Goal: Task Accomplishment & Management: Manage account settings

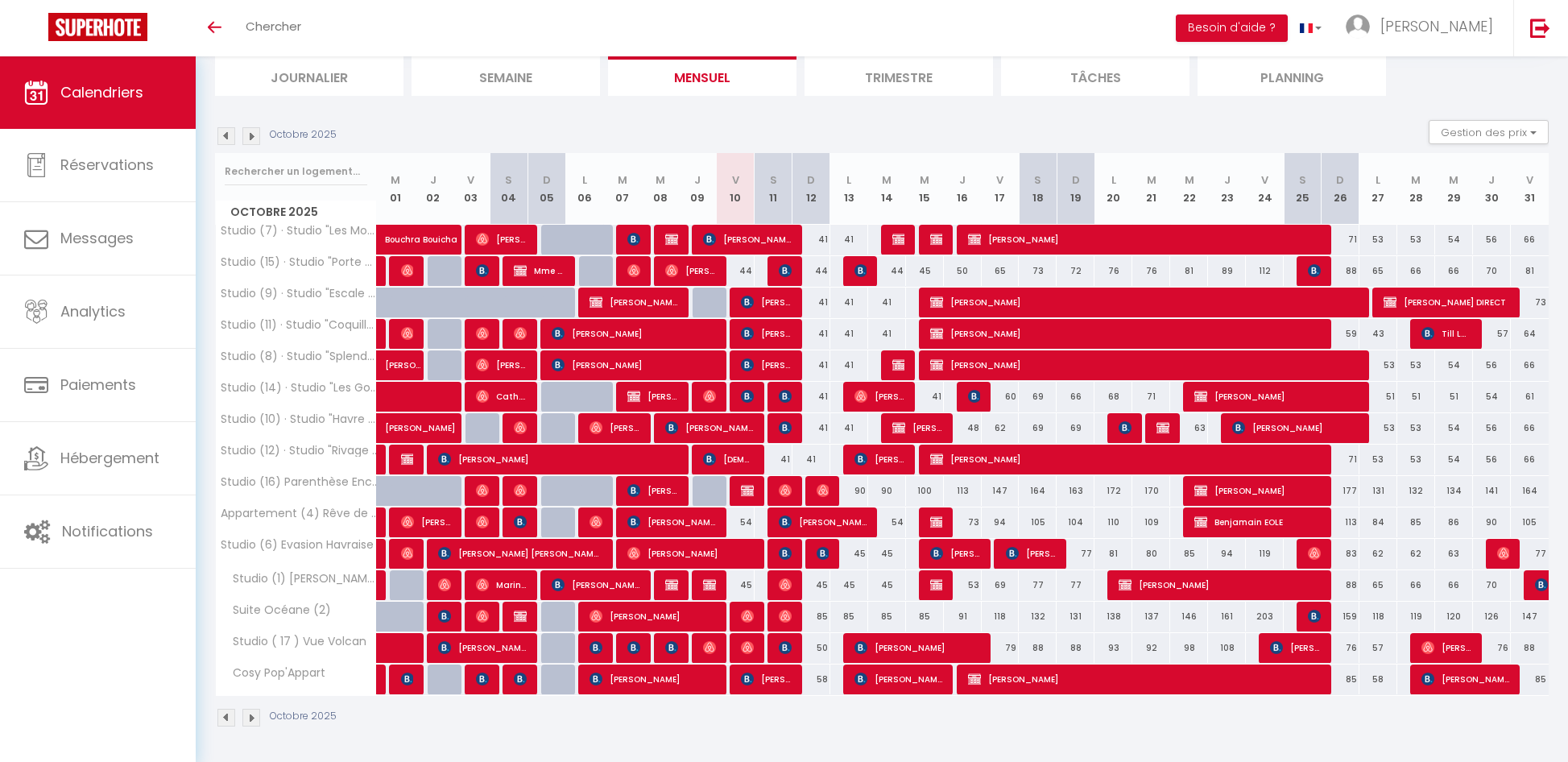
click at [1266, 84] on li "Planning" at bounding box center [1292, 75] width 188 height 39
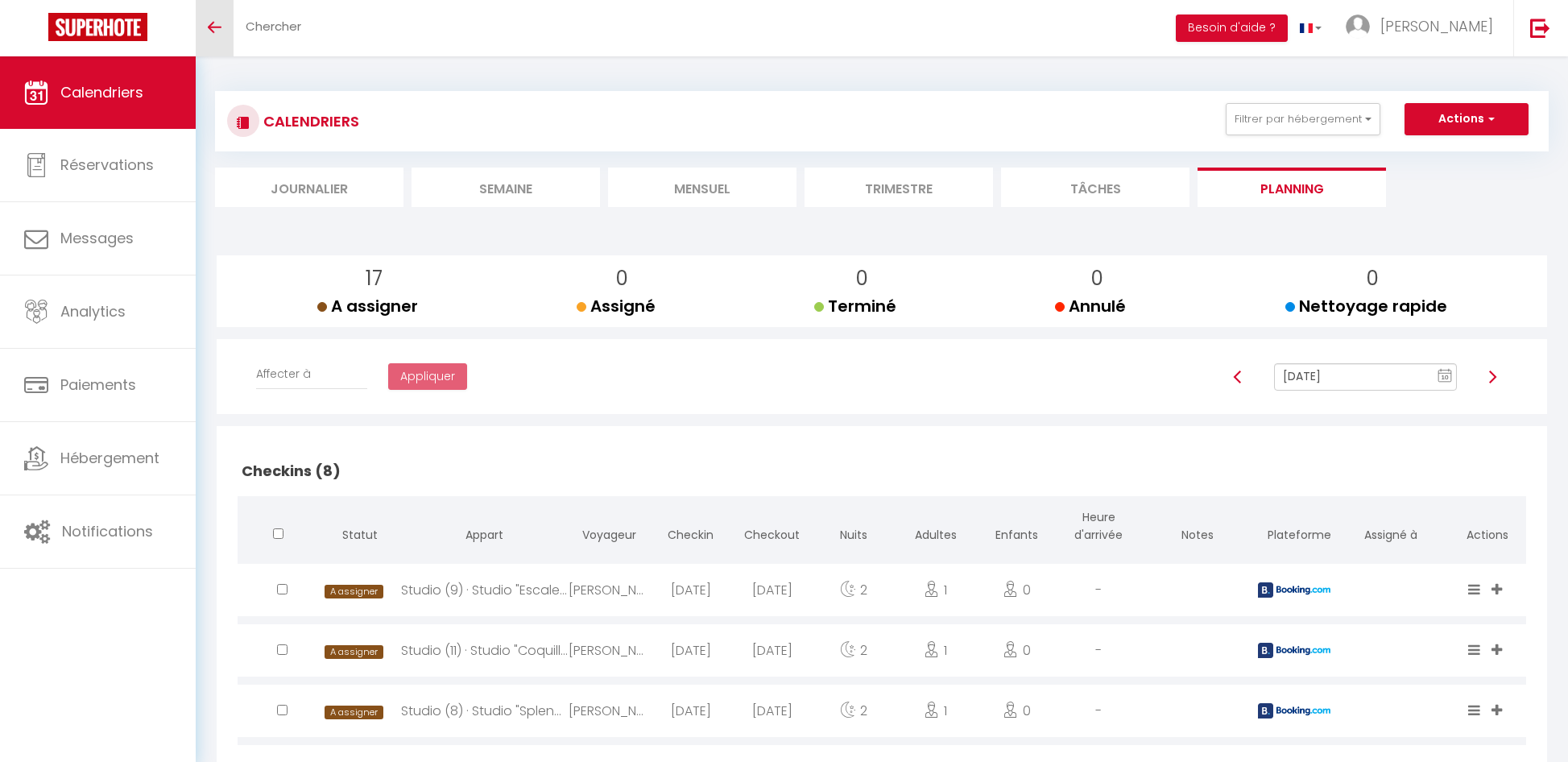
click at [217, 36] on link "Toggle menubar" at bounding box center [215, 28] width 38 height 56
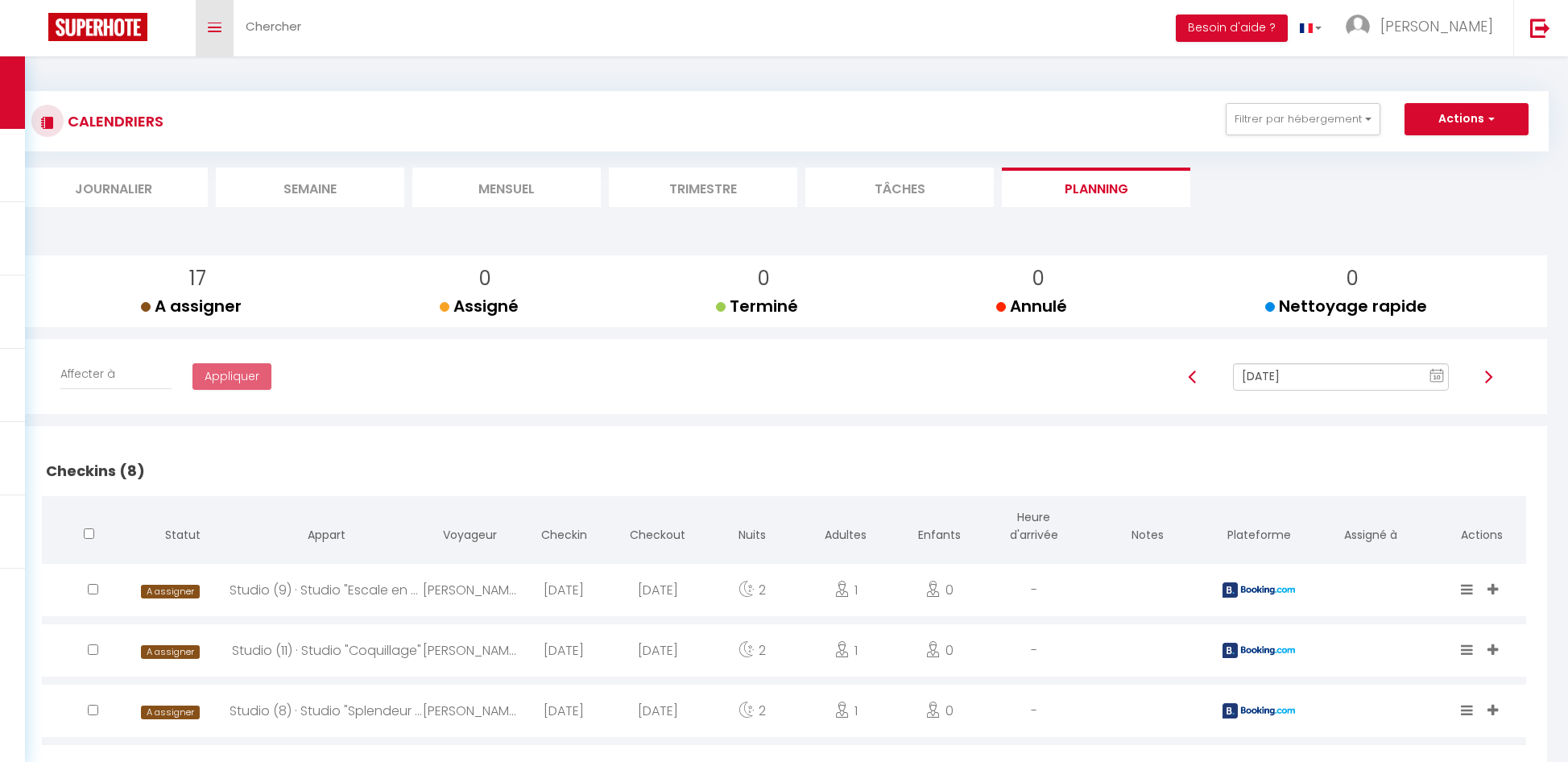
click at [208, 36] on link "Toggle menubar" at bounding box center [215, 28] width 38 height 56
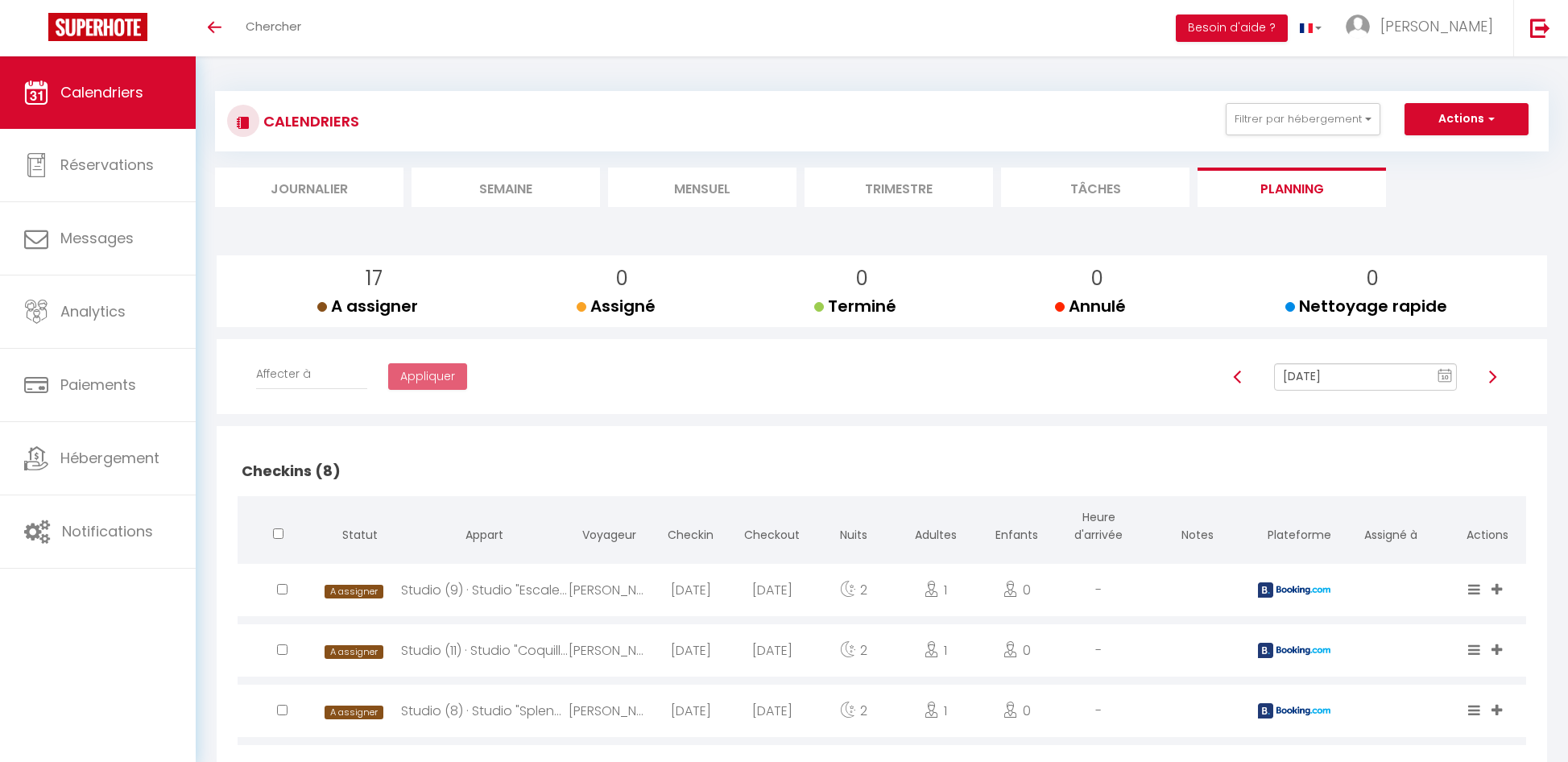
click at [702, 177] on li "Mensuel" at bounding box center [702, 187] width 188 height 39
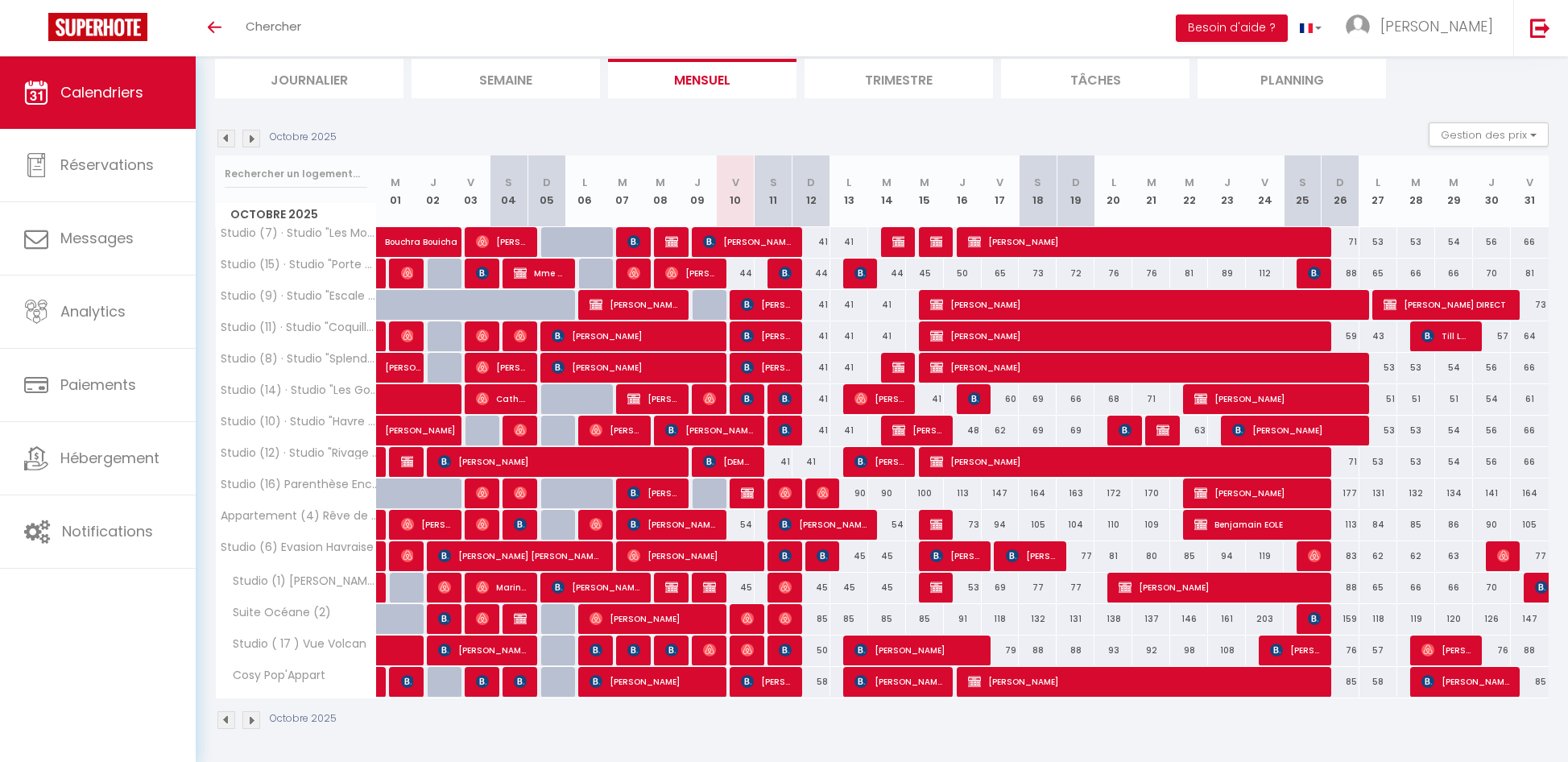
scroll to position [111, 0]
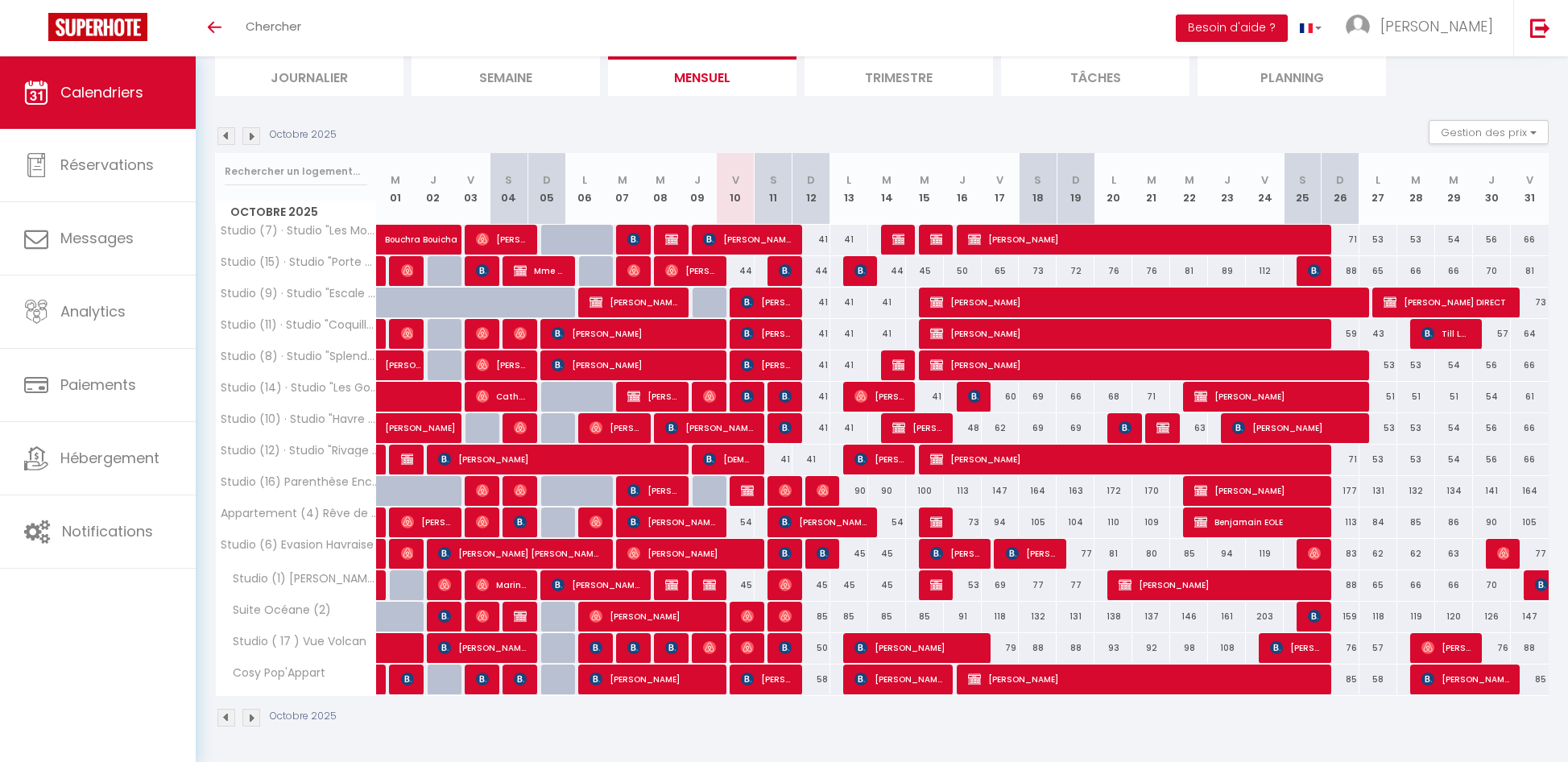
click at [820, 681] on div "58" at bounding box center [811, 679] width 38 height 30
type input "58"
select select "1"
type input "Dim 12 Octobre 2025"
type input "Lun 13 Octobre 2025"
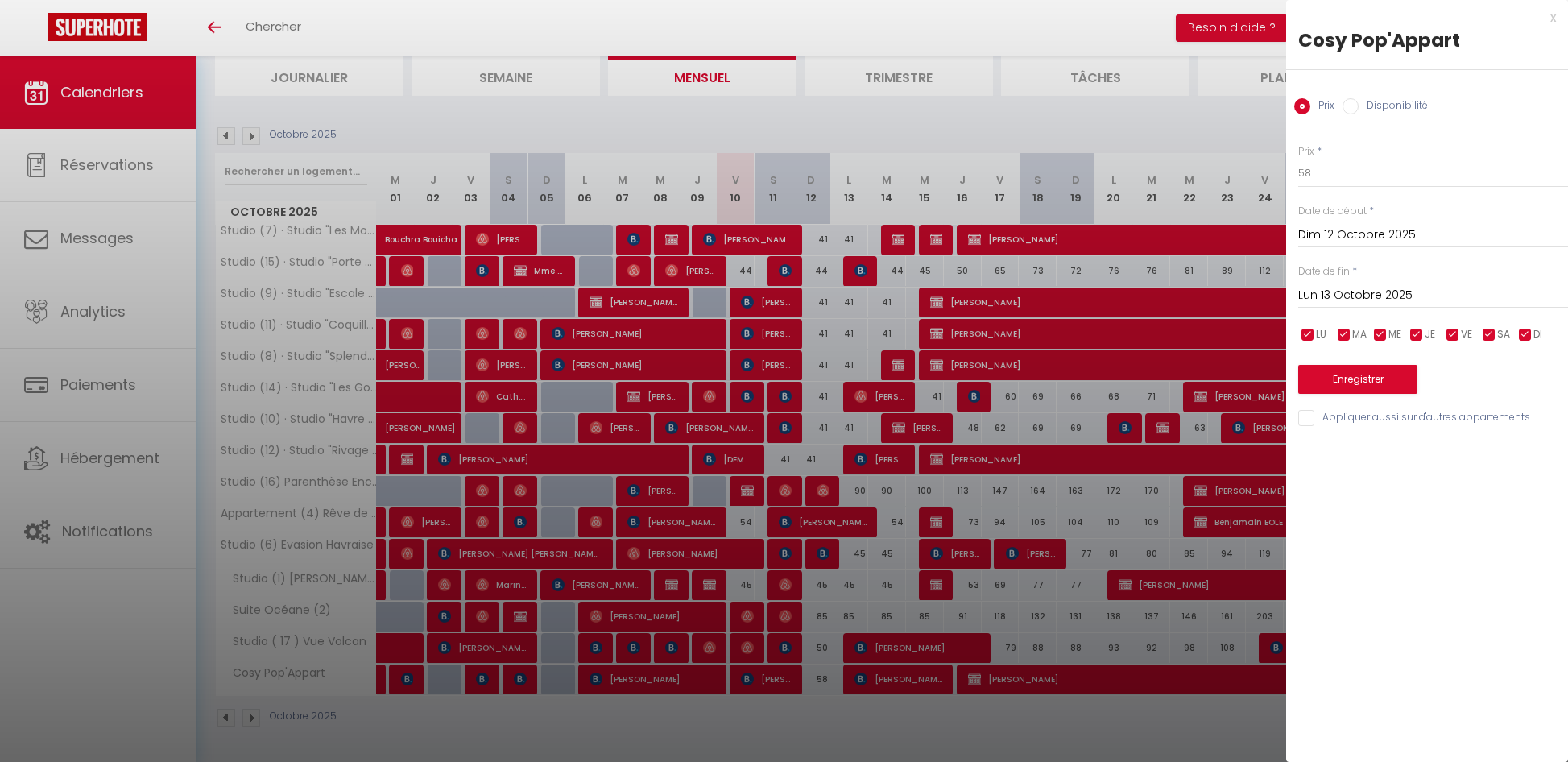
click at [1373, 102] on label "Disponibilité" at bounding box center [1393, 107] width 69 height 18
click at [1359, 102] on input "Disponibilité" at bounding box center [1350, 106] width 16 height 16
radio input "true"
radio input "false"
click at [1342, 179] on select "Disponible Indisponible" at bounding box center [1433, 174] width 270 height 31
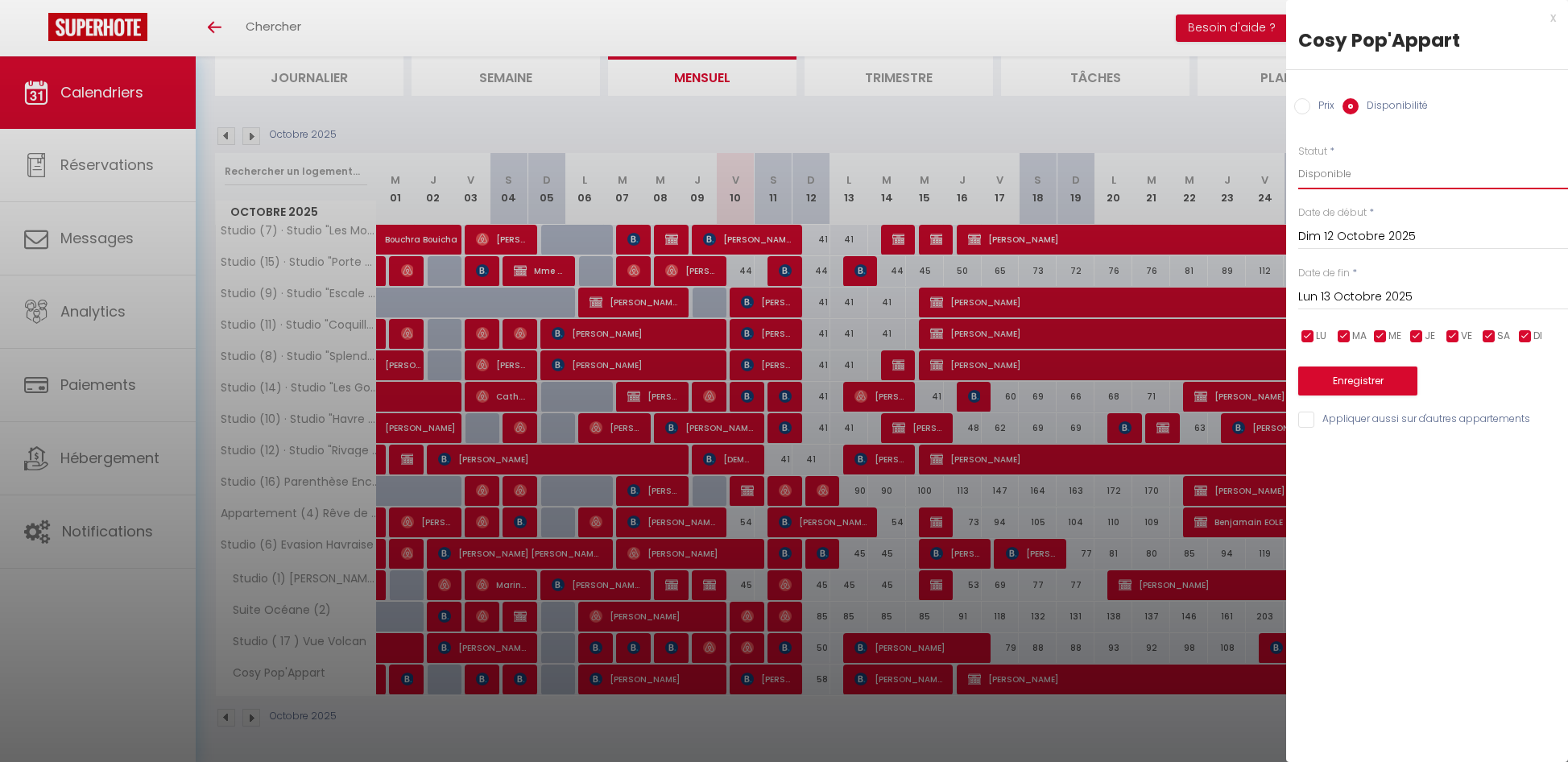
select select "0"
click at [1298, 159] on select "Disponible Indisponible" at bounding box center [1433, 174] width 270 height 31
click at [1386, 373] on button "Enregistrer" at bounding box center [1357, 380] width 119 height 29
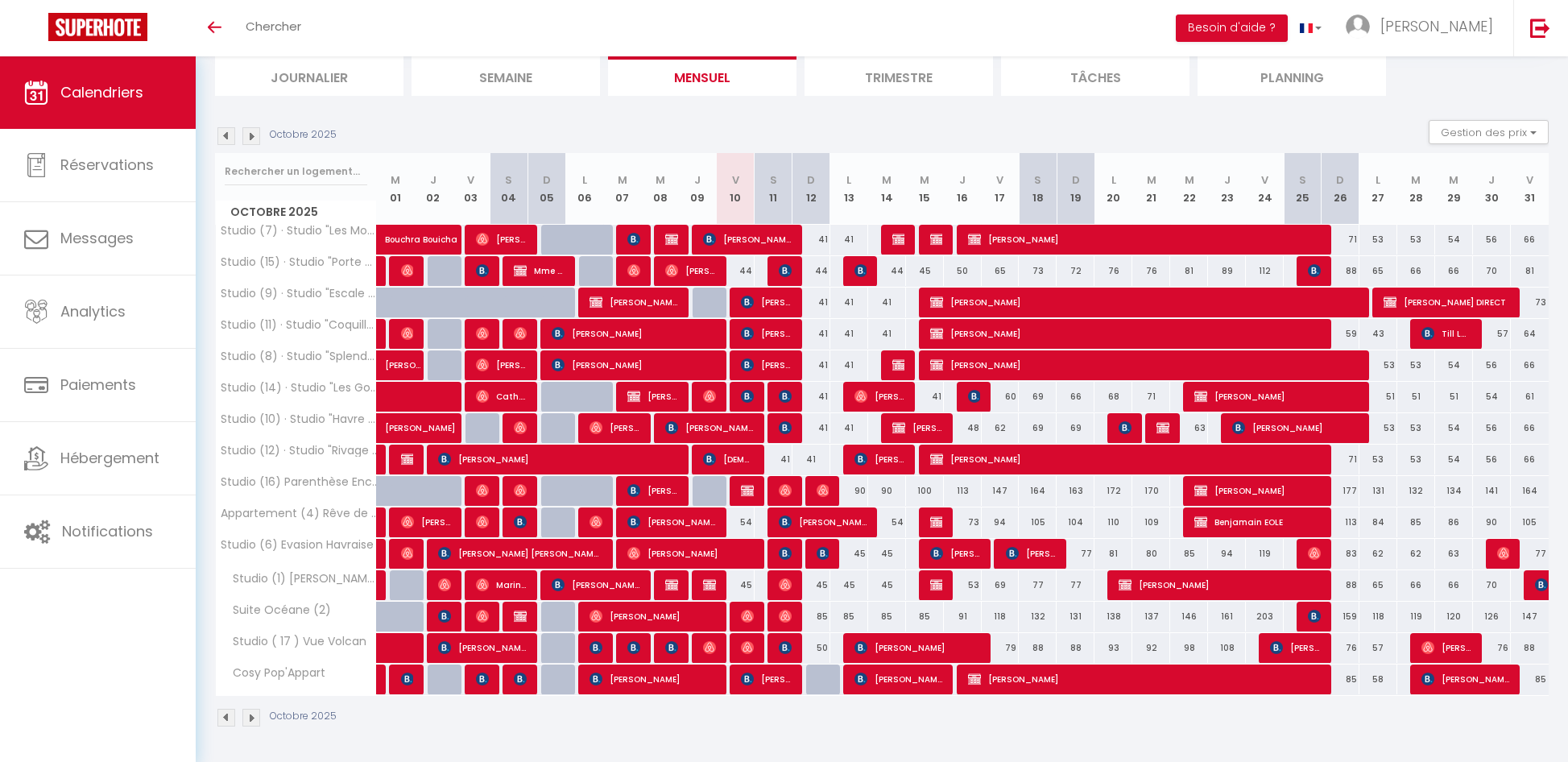
click at [1214, 68] on li "Planning" at bounding box center [1292, 75] width 188 height 39
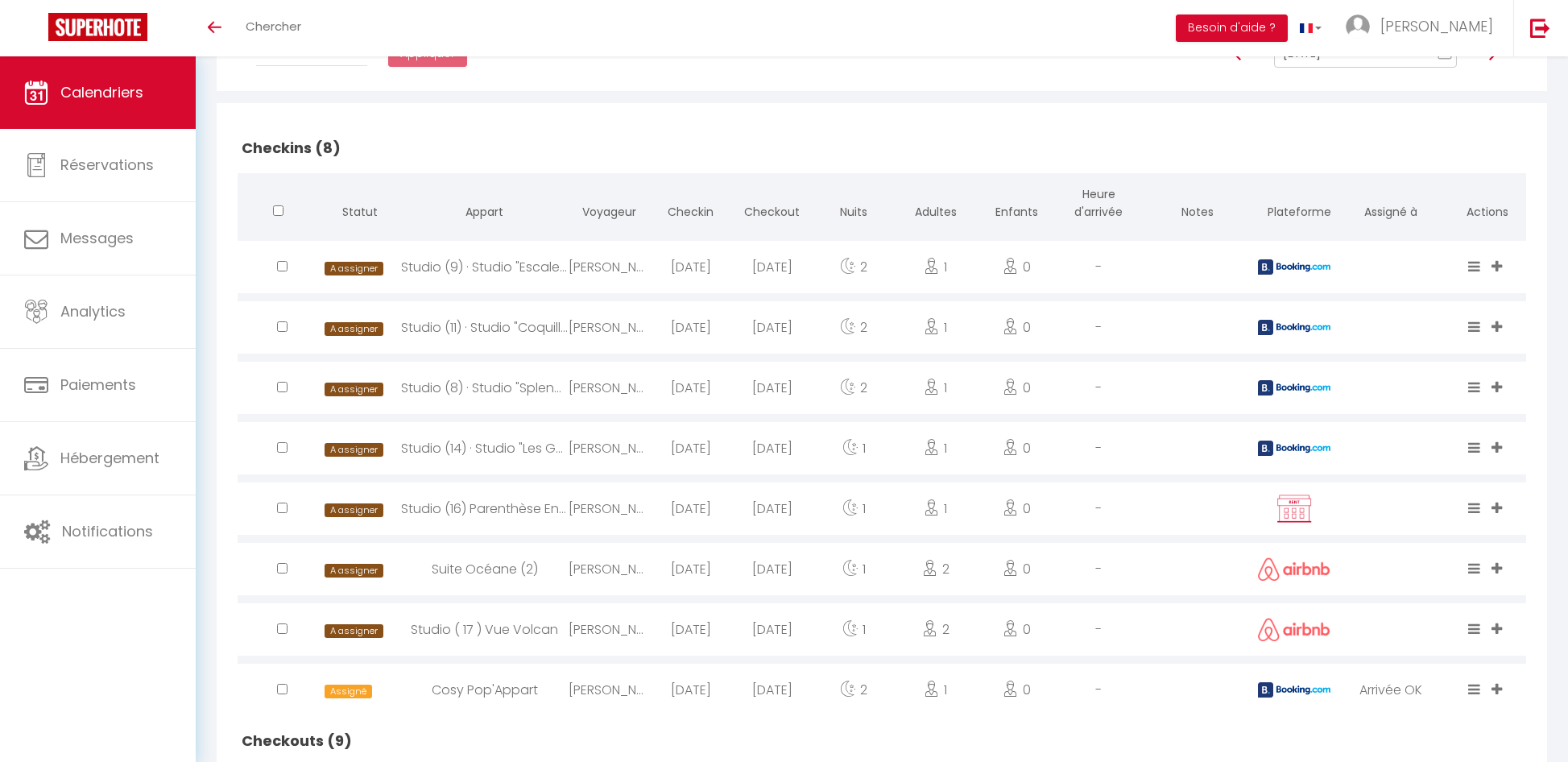
scroll to position [533, 0]
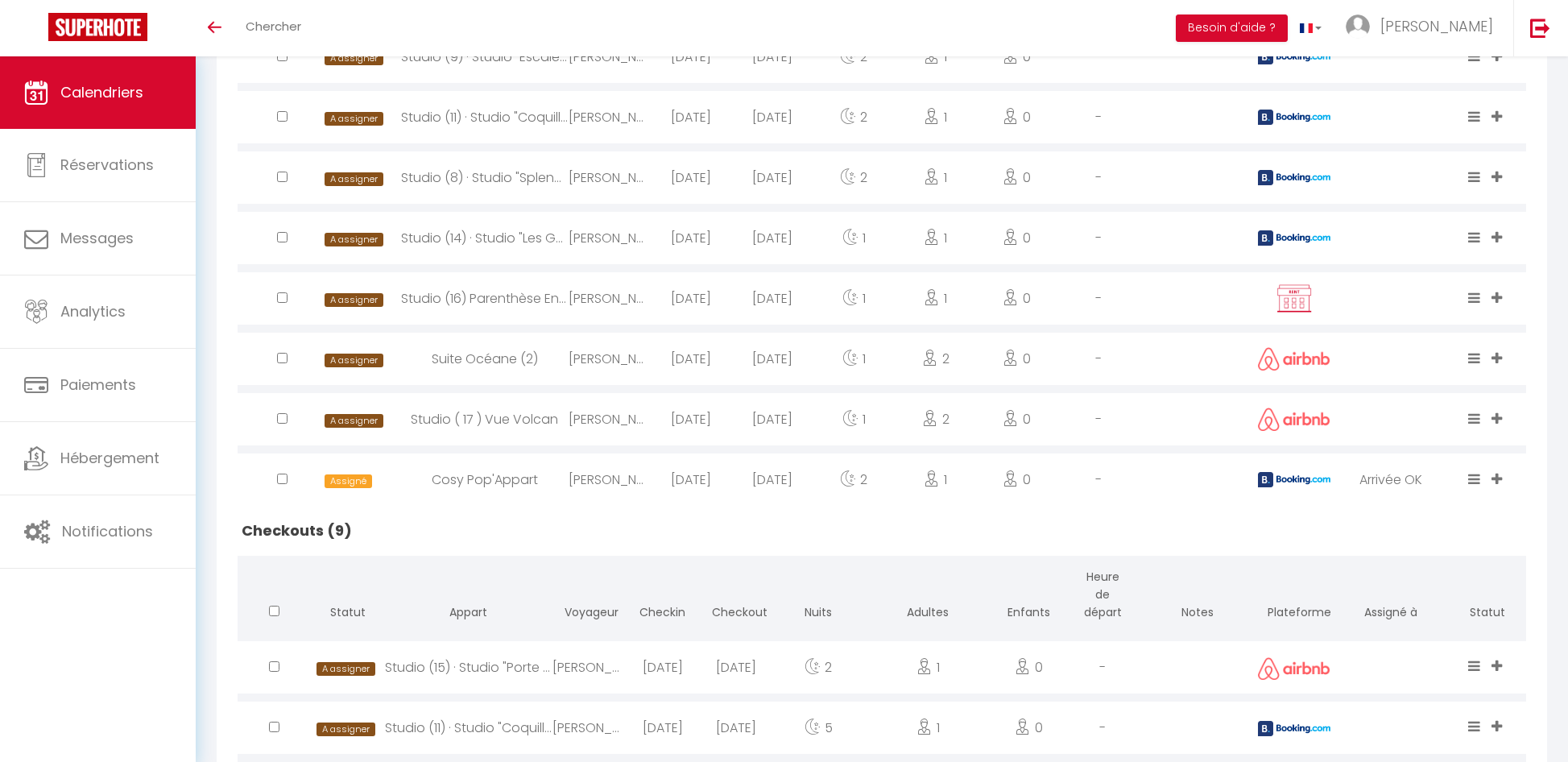
click at [620, 477] on div "[PERSON_NAME]" at bounding box center [609, 479] width 81 height 52
select select "0"
select select "1"
select select
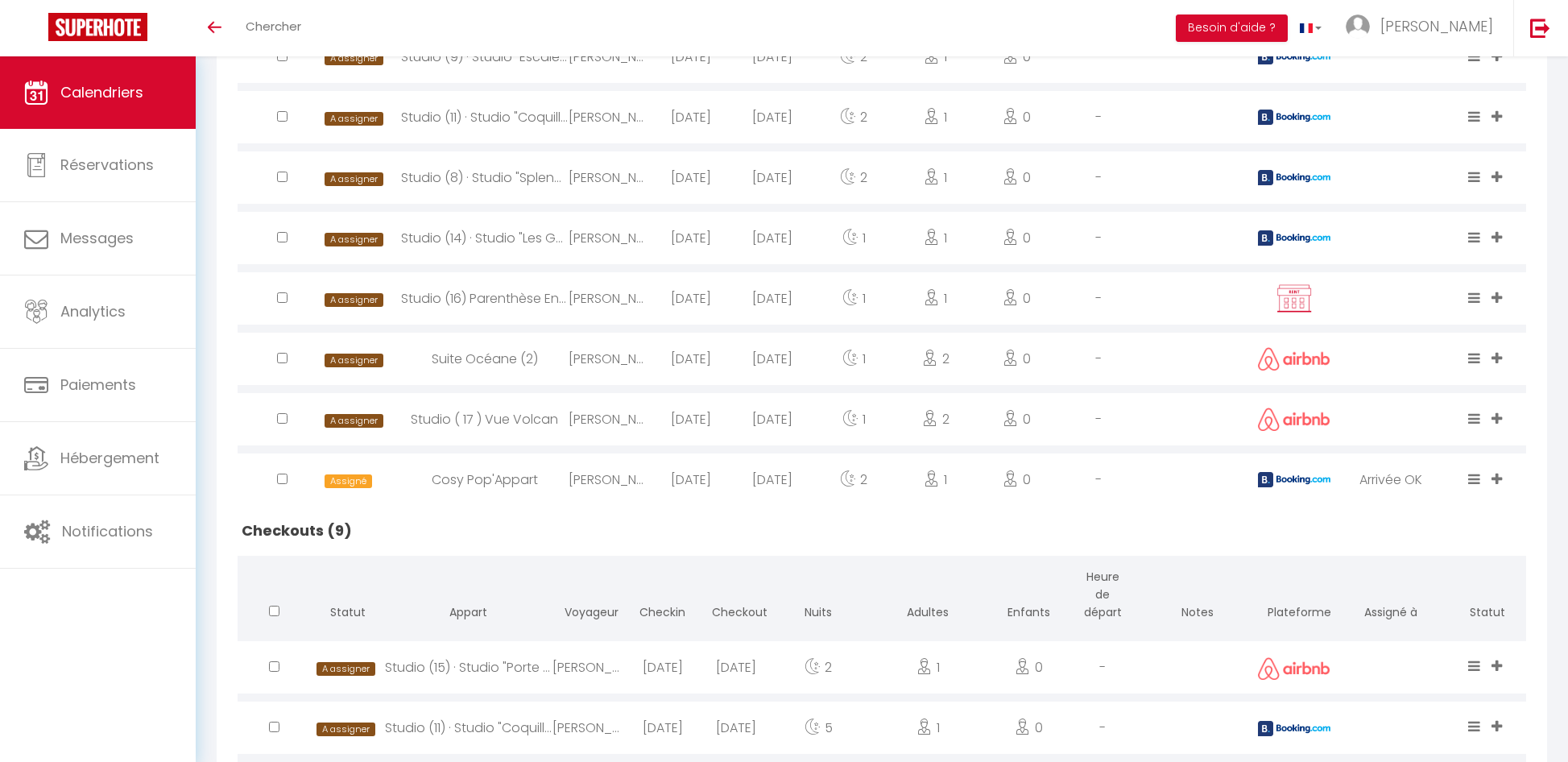
select select
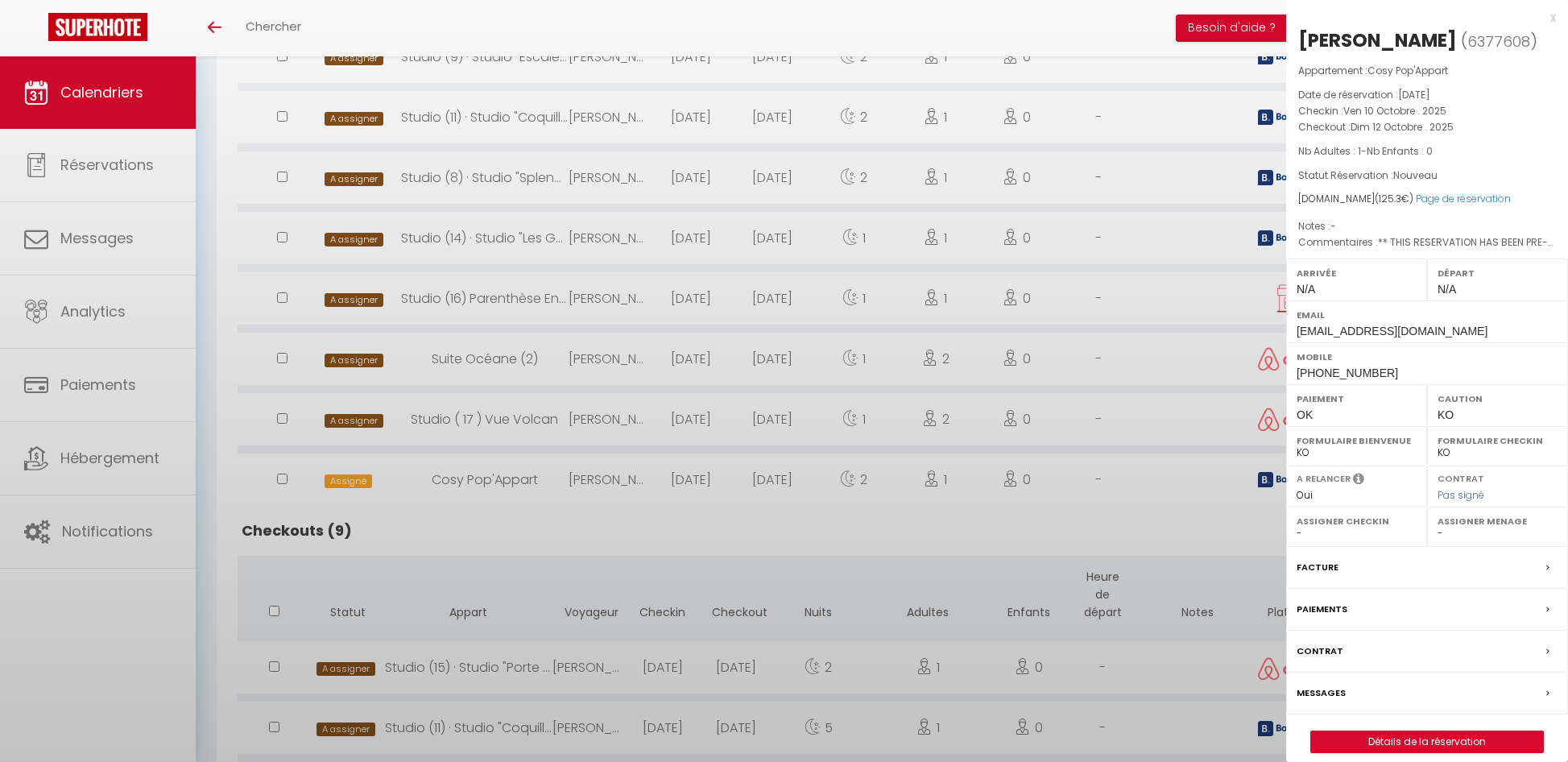
select select "17968"
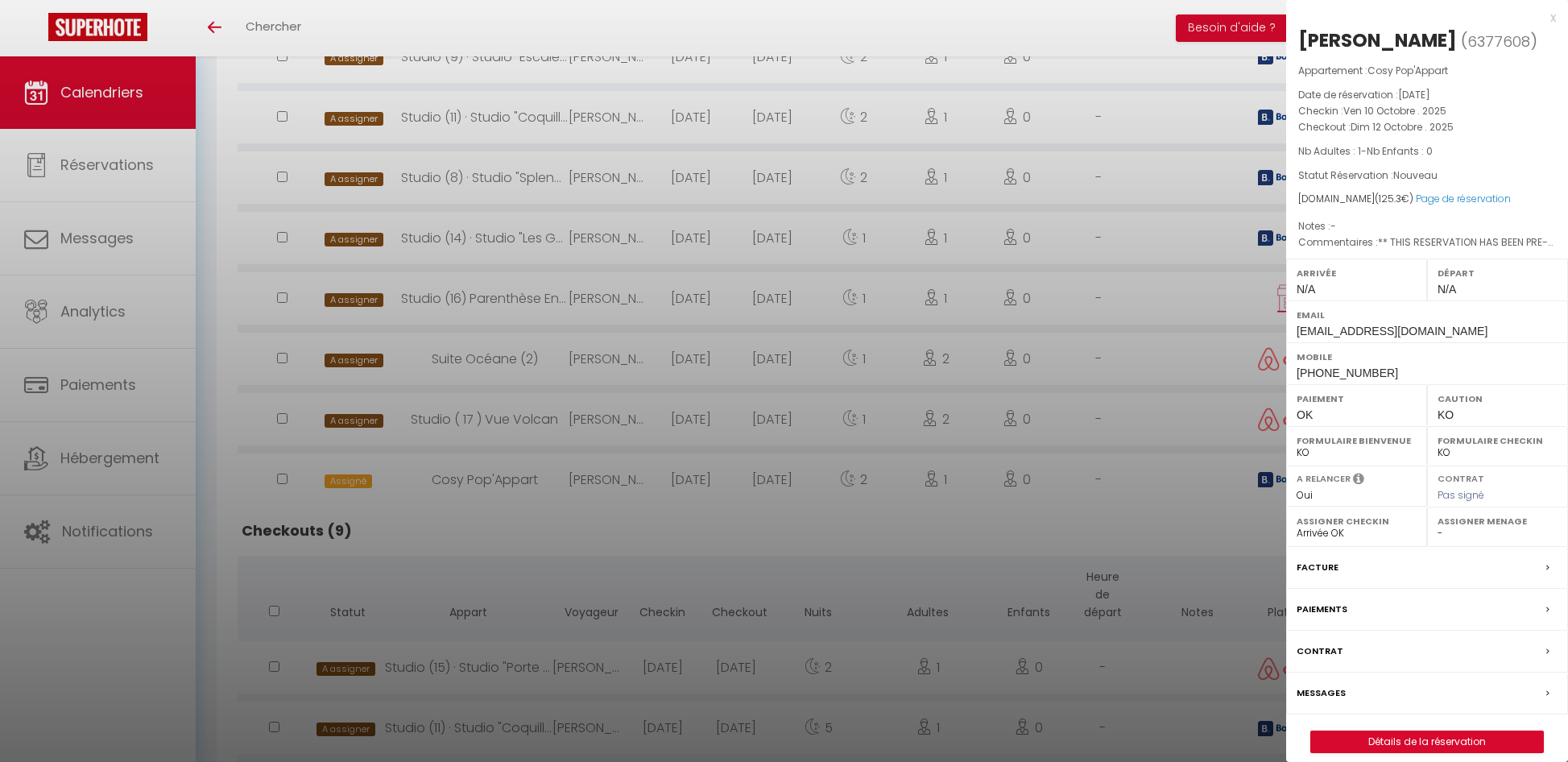
click at [1552, 17] on div "x" at bounding box center [1421, 17] width 270 height 19
